Goal: Task Accomplishment & Management: Manage account settings

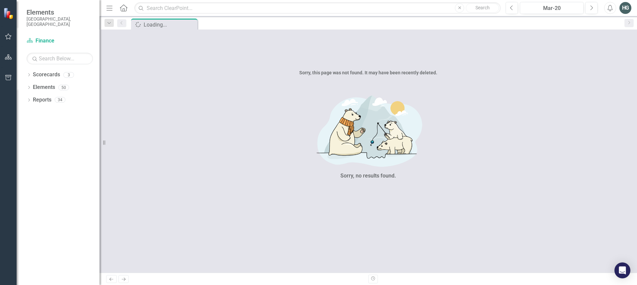
click at [12, 38] on button "button" at bounding box center [8, 37] width 15 height 14
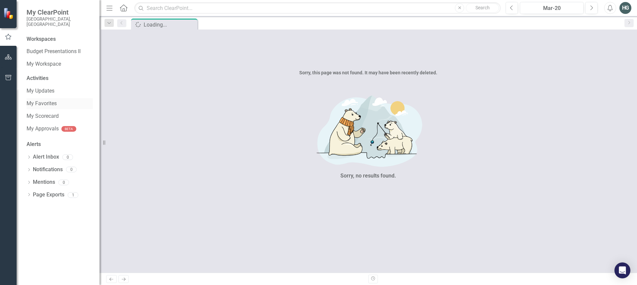
click at [45, 100] on link "My Favorites" at bounding box center [60, 104] width 66 height 8
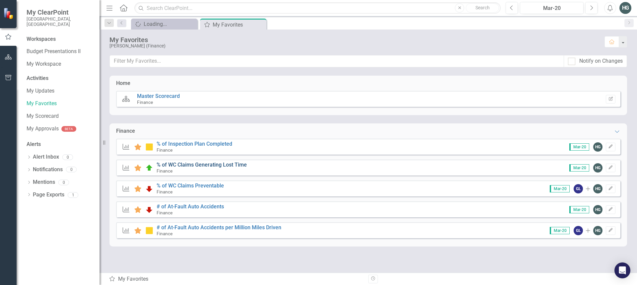
click at [218, 166] on link "% of WC Claims Generating Lost Time" at bounding box center [202, 165] width 90 height 6
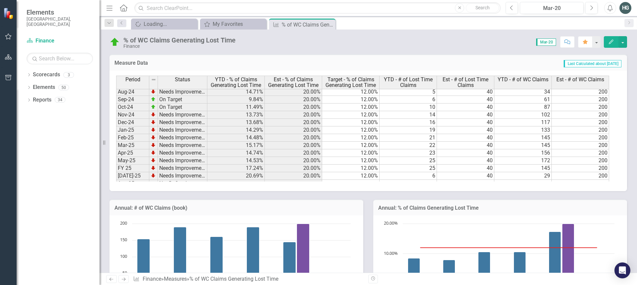
scroll to position [104, 0]
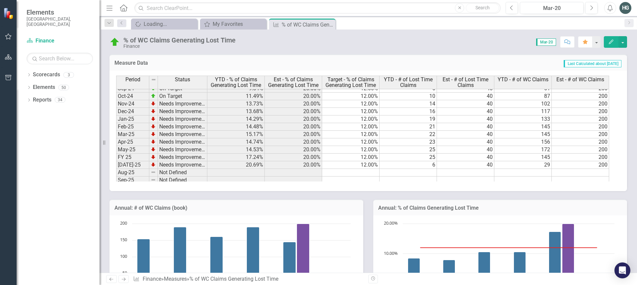
click at [186, 156] on tbody "FY 15 Needs Improvement FY 16 On Target FY 17 On Target FY 18 On Target FY 19 O…" at bounding box center [161, 104] width 91 height 222
click at [116, 161] on div "Period Status YTD - % of Claims Generating Lost Time Est - % of Claims Generati…" at bounding box center [116, 105] width 0 height 220
click at [592, 159] on td "200" at bounding box center [580, 158] width 57 height 8
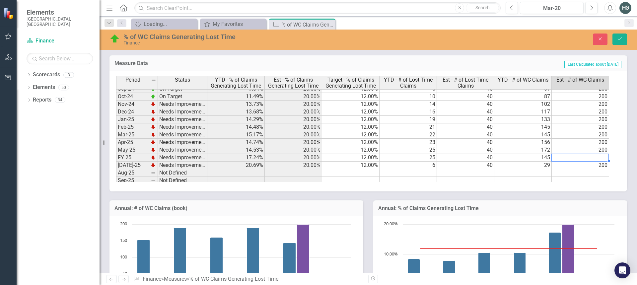
click at [543, 159] on td "145" at bounding box center [522, 158] width 57 height 8
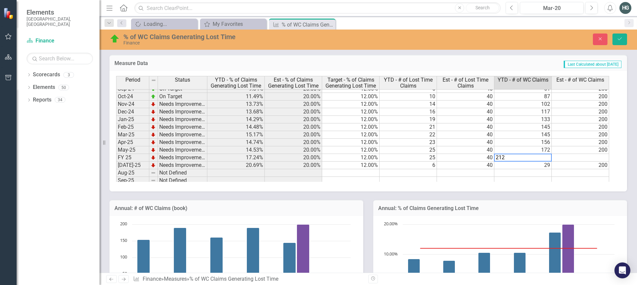
click at [472, 158] on td "40" at bounding box center [465, 158] width 57 height 8
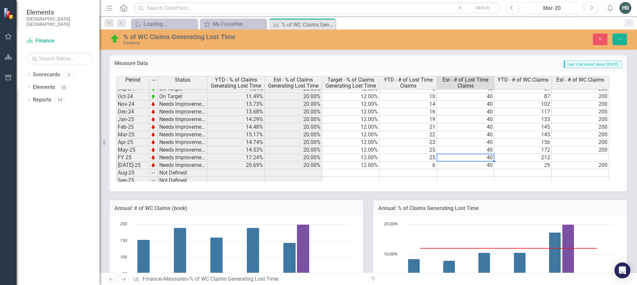
click at [417, 155] on td "25" at bounding box center [408, 158] width 57 height 8
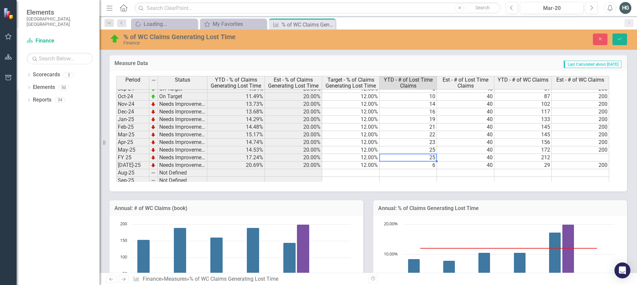
click at [598, 156] on td at bounding box center [580, 158] width 57 height 8
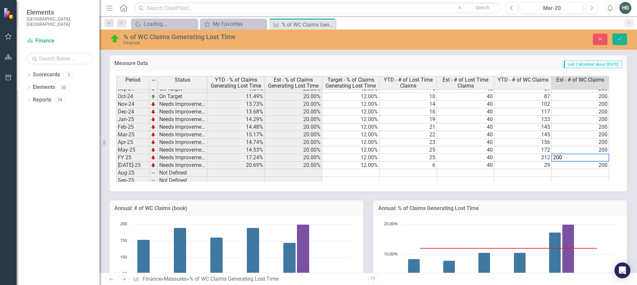
click at [570, 136] on td "200" at bounding box center [580, 135] width 57 height 8
click at [463, 160] on td "40" at bounding box center [465, 158] width 57 height 8
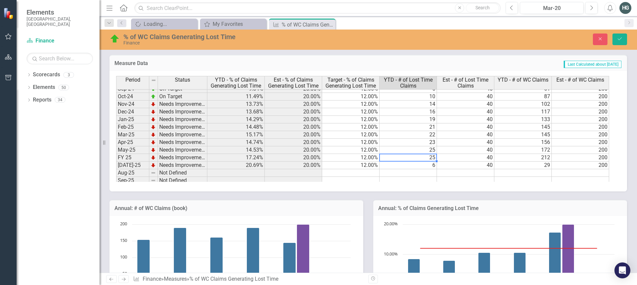
click at [428, 160] on td "25" at bounding box center [408, 158] width 57 height 8
click at [599, 160] on td "200" at bounding box center [580, 158] width 57 height 8
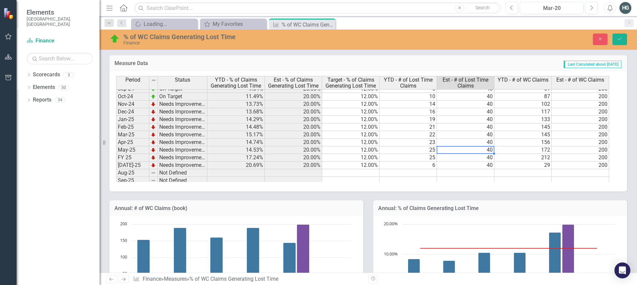
click at [474, 153] on td "40" at bounding box center [465, 150] width 57 height 8
click at [476, 157] on td "40" at bounding box center [465, 158] width 57 height 8
click at [427, 158] on td "25" at bounding box center [408, 158] width 57 height 8
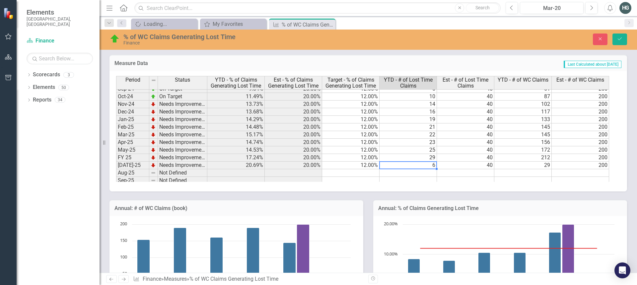
click at [598, 155] on td "200" at bounding box center [580, 158] width 57 height 8
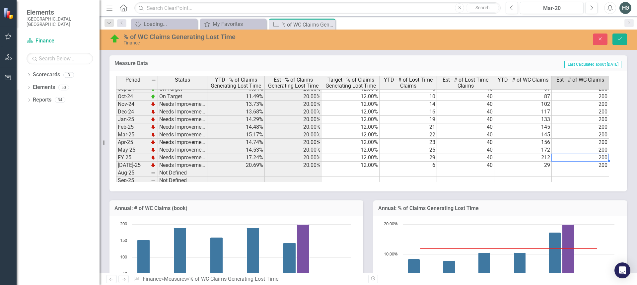
click at [491, 158] on td "40" at bounding box center [465, 158] width 57 height 8
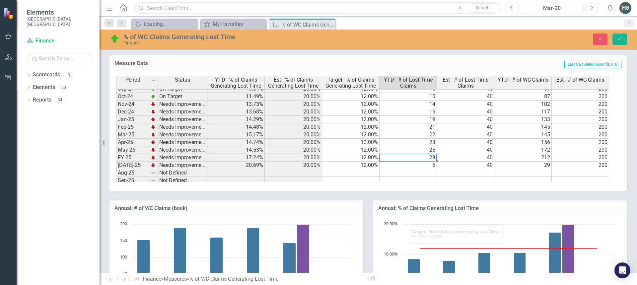
click at [429, 159] on td "29" at bounding box center [408, 158] width 57 height 8
click at [428, 156] on td "28" at bounding box center [408, 158] width 57 height 8
type textarea "6"
click at [116, 108] on div "Period Status YTD - % of Claims Generating Lost Time Est - % of Claims Generati…" at bounding box center [116, 105] width 0 height 220
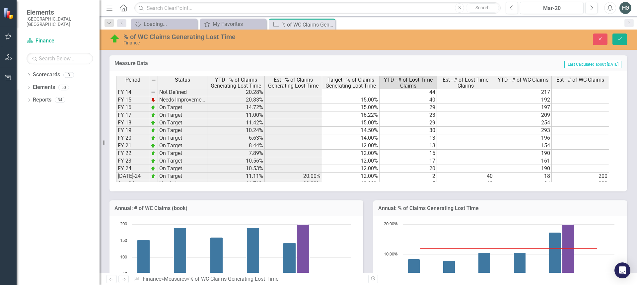
scroll to position [0, 0]
click at [116, 97] on div "Period Status YTD - % of Claims Generating Lost Time Est - % of Claims Generati…" at bounding box center [116, 151] width 0 height 151
click at [418, 116] on td "23" at bounding box center [408, 116] width 57 height 8
click at [116, 127] on div "Period Status YTD - % of Claims Generating Lost Time Est - % of Claims Generati…" at bounding box center [116, 151] width 0 height 151
click at [116, 134] on div "Period Status YTD - % of Claims Generating Lost Time Est - % of Claims Generati…" at bounding box center [116, 151] width 0 height 151
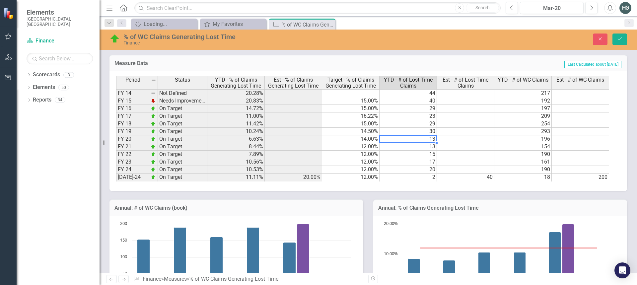
click at [421, 137] on td "13" at bounding box center [408, 139] width 57 height 8
click at [425, 131] on td "30" at bounding box center [408, 132] width 57 height 8
